Goal: Transaction & Acquisition: Purchase product/service

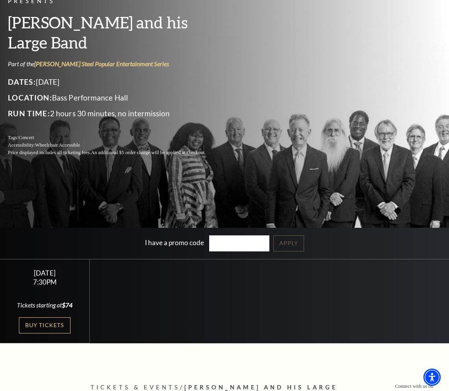
scroll to position [79, 0]
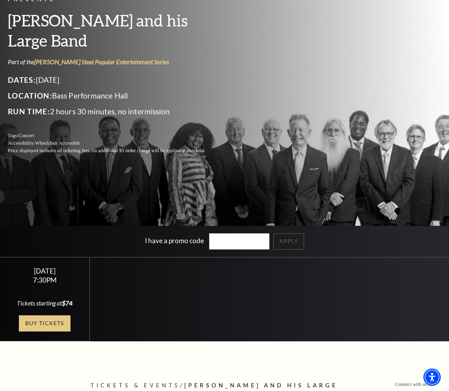
click at [44, 324] on link "Buy Tickets" at bounding box center [44, 323] width 51 height 16
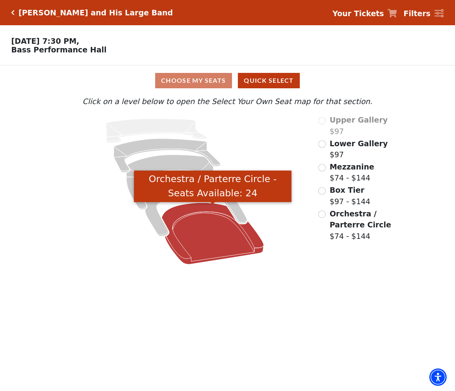
click at [224, 245] on icon "Orchestra / Parterre Circle - Seats Available: 24" at bounding box center [212, 234] width 102 height 62
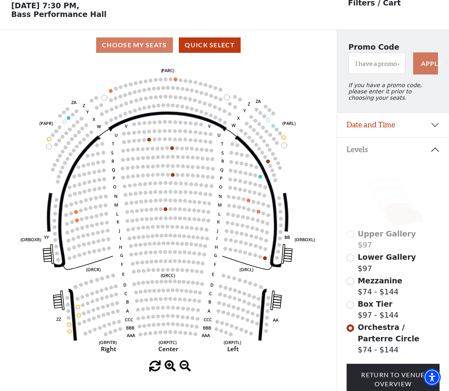
scroll to position [36, 0]
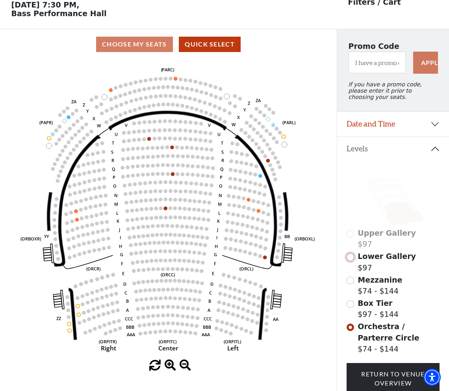
click at [350, 255] on input "Lower Gallery$97\a" at bounding box center [350, 256] width 7 height 7
